Goal: Find specific page/section: Find specific page/section

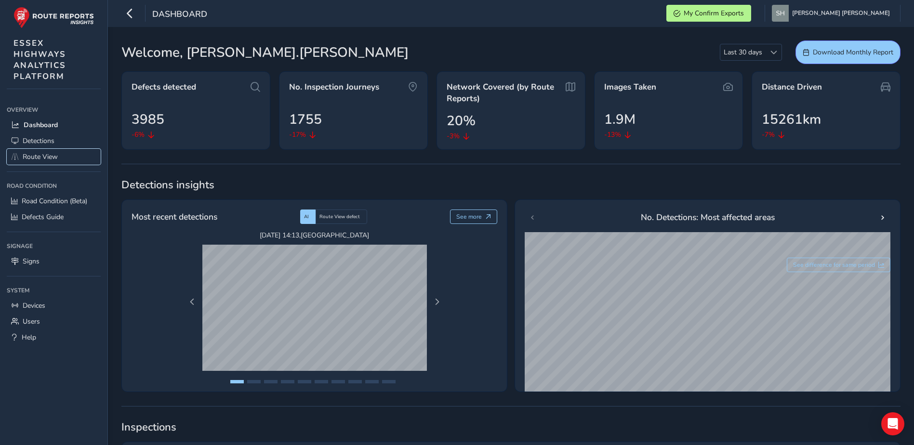
click at [24, 151] on link "Route View" at bounding box center [54, 157] width 94 height 16
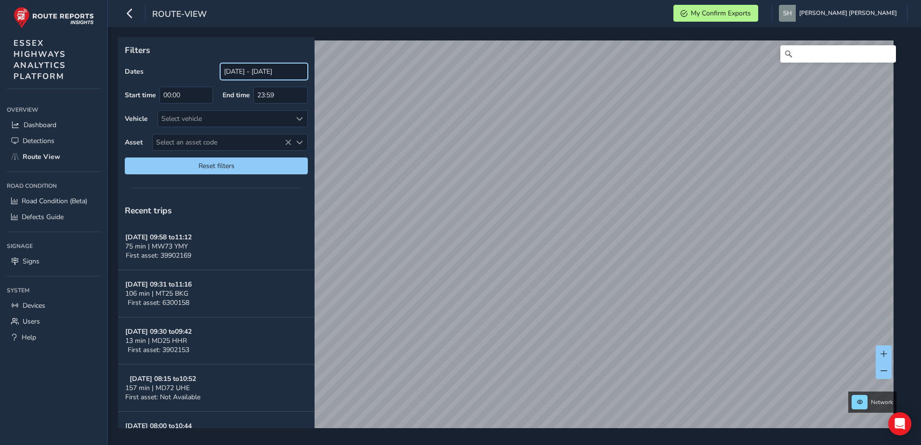
click at [189, 66] on div "Dates [DATE] - [DATE]" at bounding box center [216, 71] width 183 height 17
click at [242, 69] on input "[DATE] - [DATE]" at bounding box center [264, 71] width 88 height 17
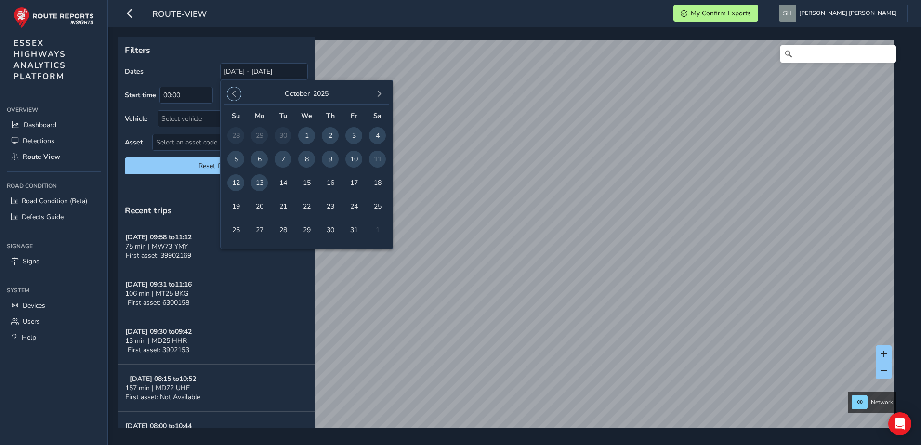
click at [234, 97] on span "button" at bounding box center [234, 94] width 7 height 7
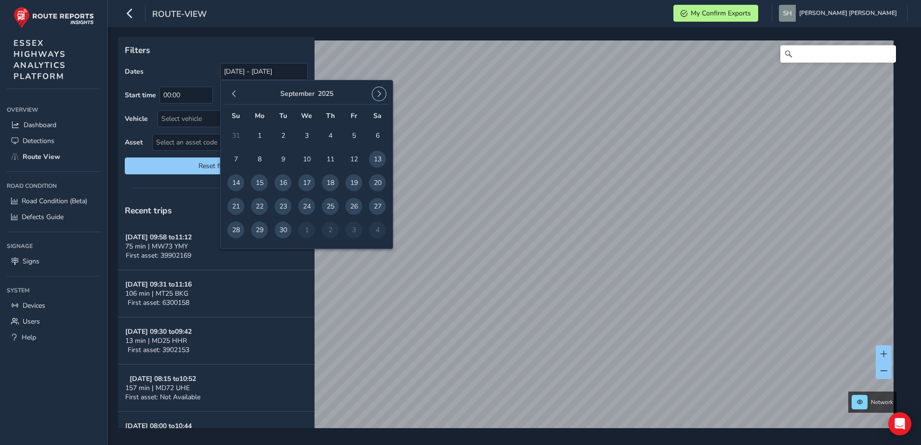
click at [380, 94] on span "button" at bounding box center [379, 94] width 7 height 7
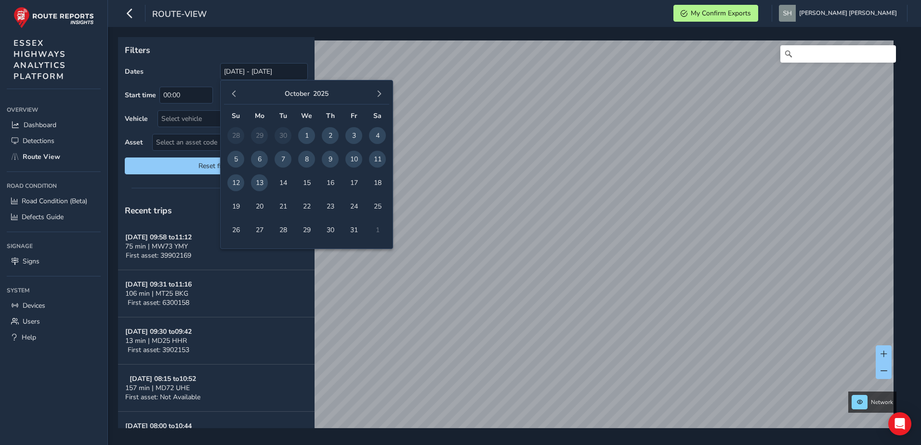
click at [330, 132] on span "2" at bounding box center [330, 135] width 17 height 17
click at [256, 180] on span "13" at bounding box center [259, 182] width 17 height 17
type input "[DATE] - [DATE]"
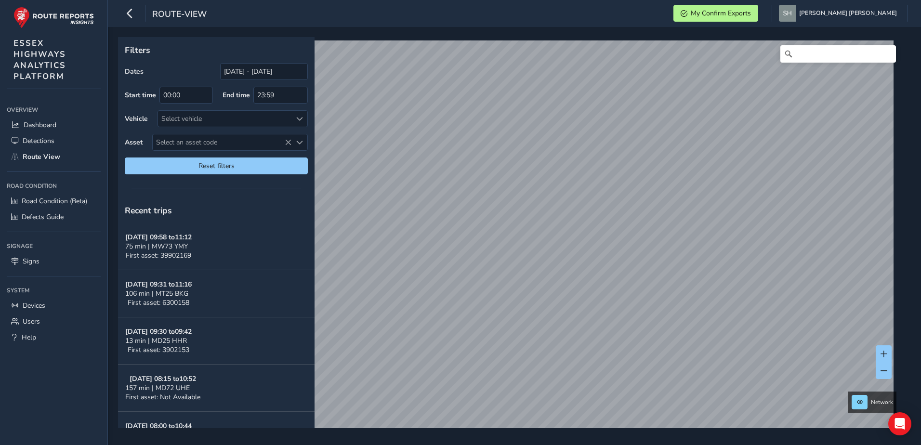
click at [161, 138] on span "Select an asset code" at bounding box center [222, 142] width 139 height 16
type input "13800713"
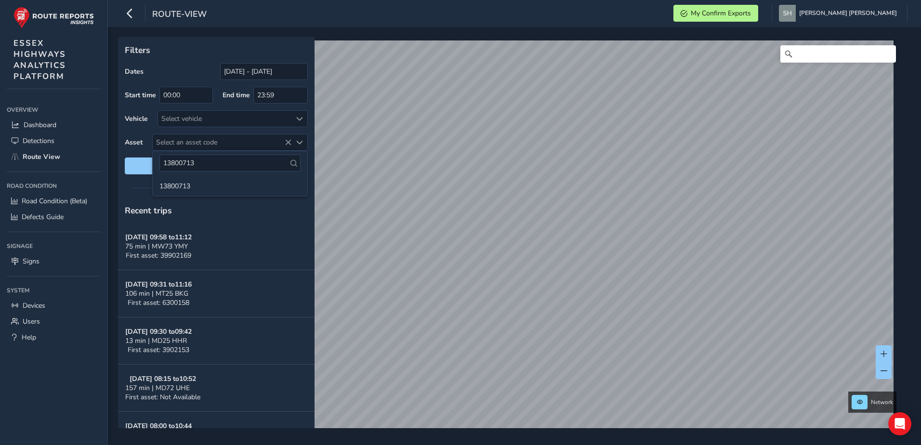
click at [292, 163] on icon at bounding box center [294, 163] width 7 height 7
click at [190, 184] on li "13800713" at bounding box center [230, 185] width 155 height 14
